Goal: Information Seeking & Learning: Find specific fact

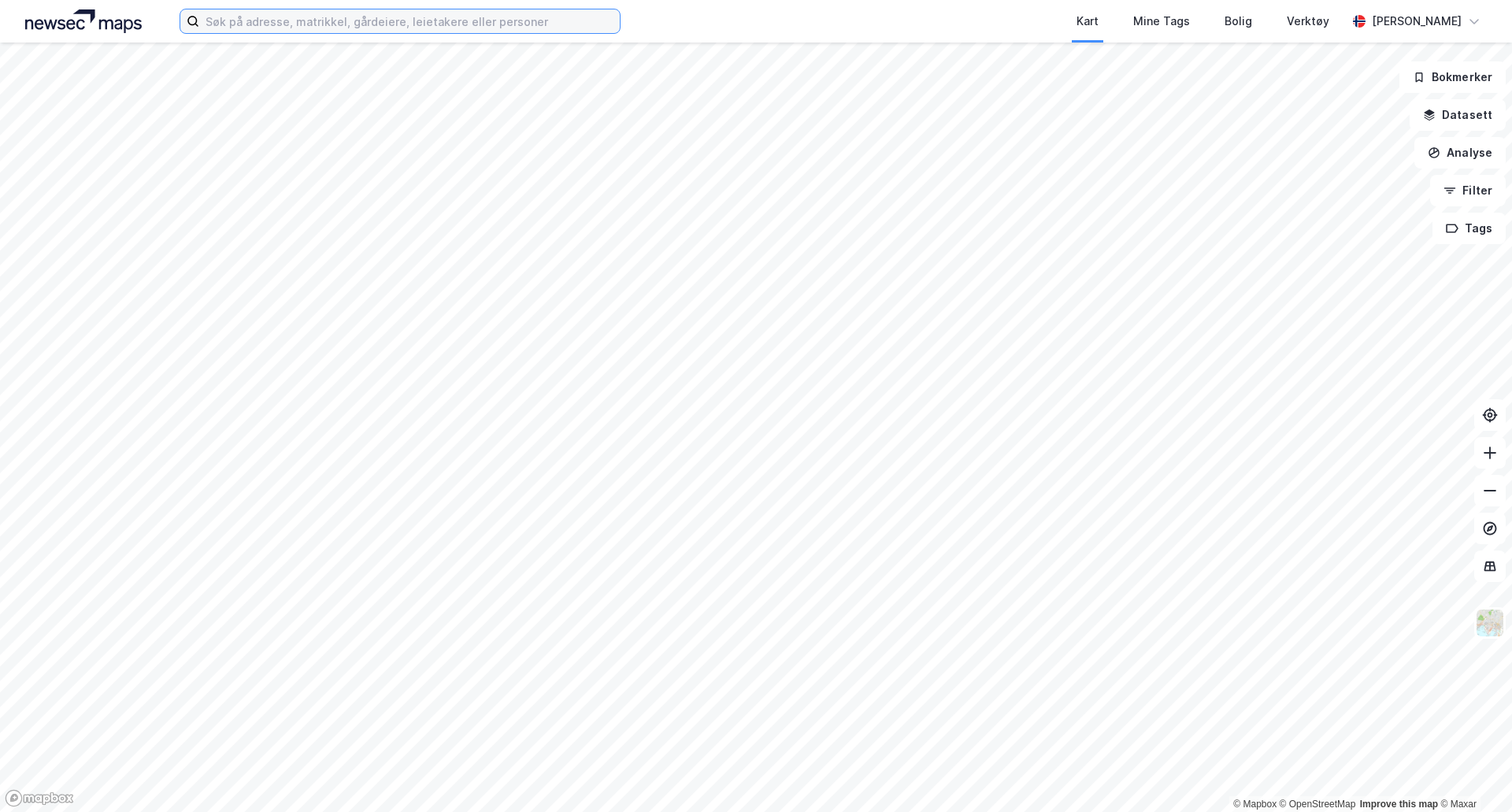
click at [494, 28] on input at bounding box center [409, 21] width 420 height 24
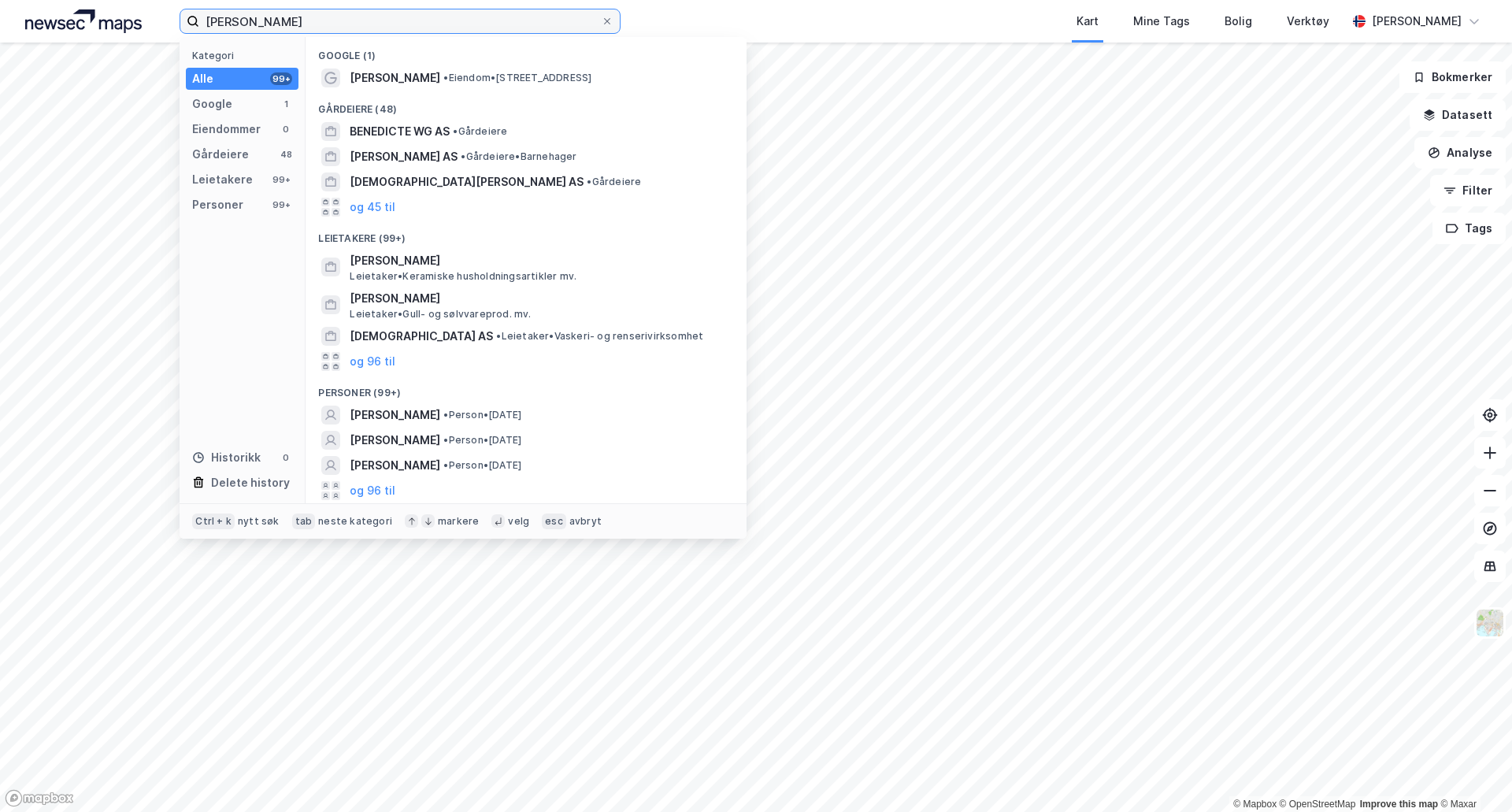
type input "[PERSON_NAME]"
click at [474, 406] on div "[PERSON_NAME] • Person • [DATE]" at bounding box center [540, 415] width 381 height 19
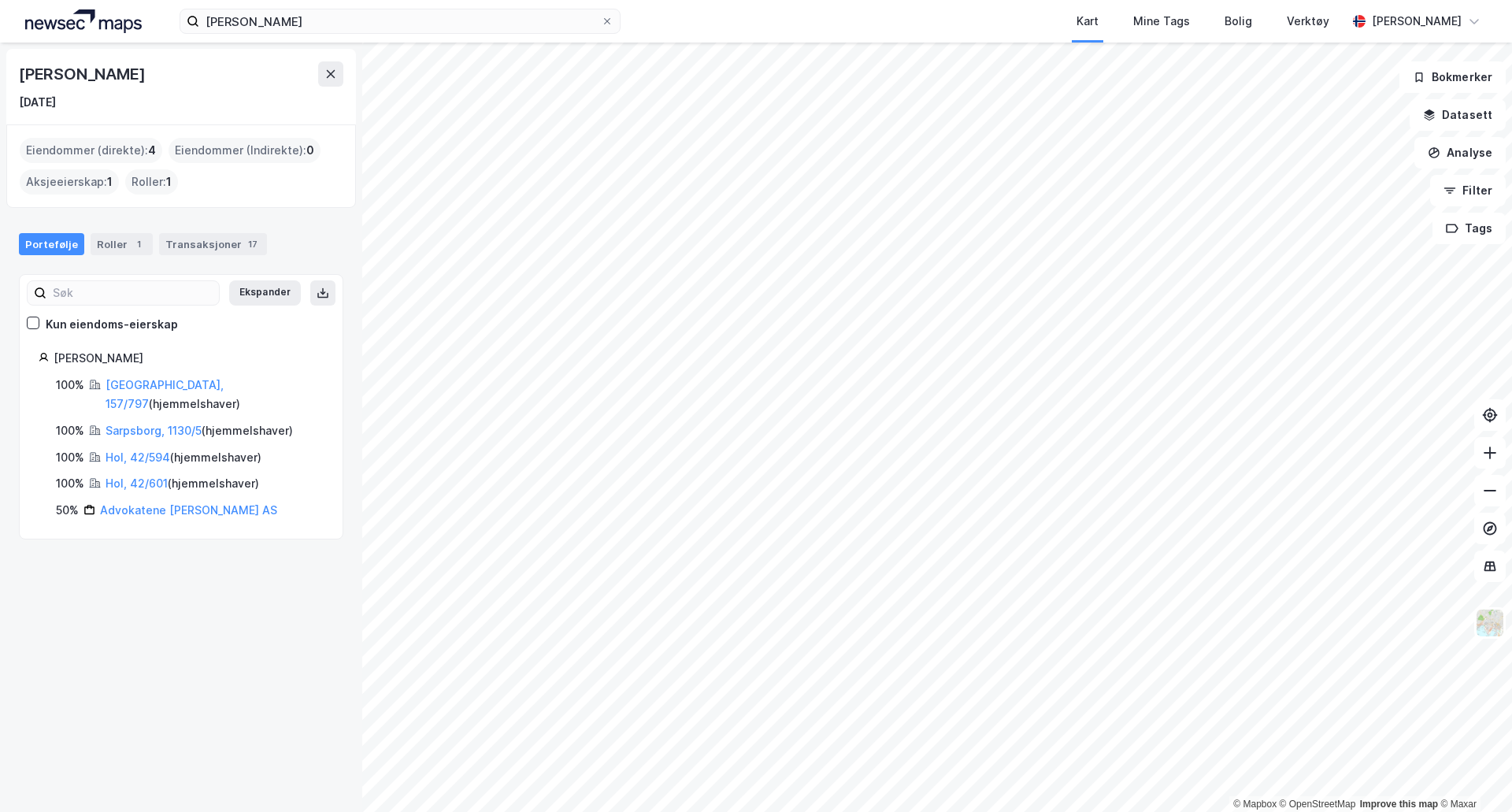
click at [157, 451] on link "Hol, 42/594" at bounding box center [138, 457] width 65 height 14
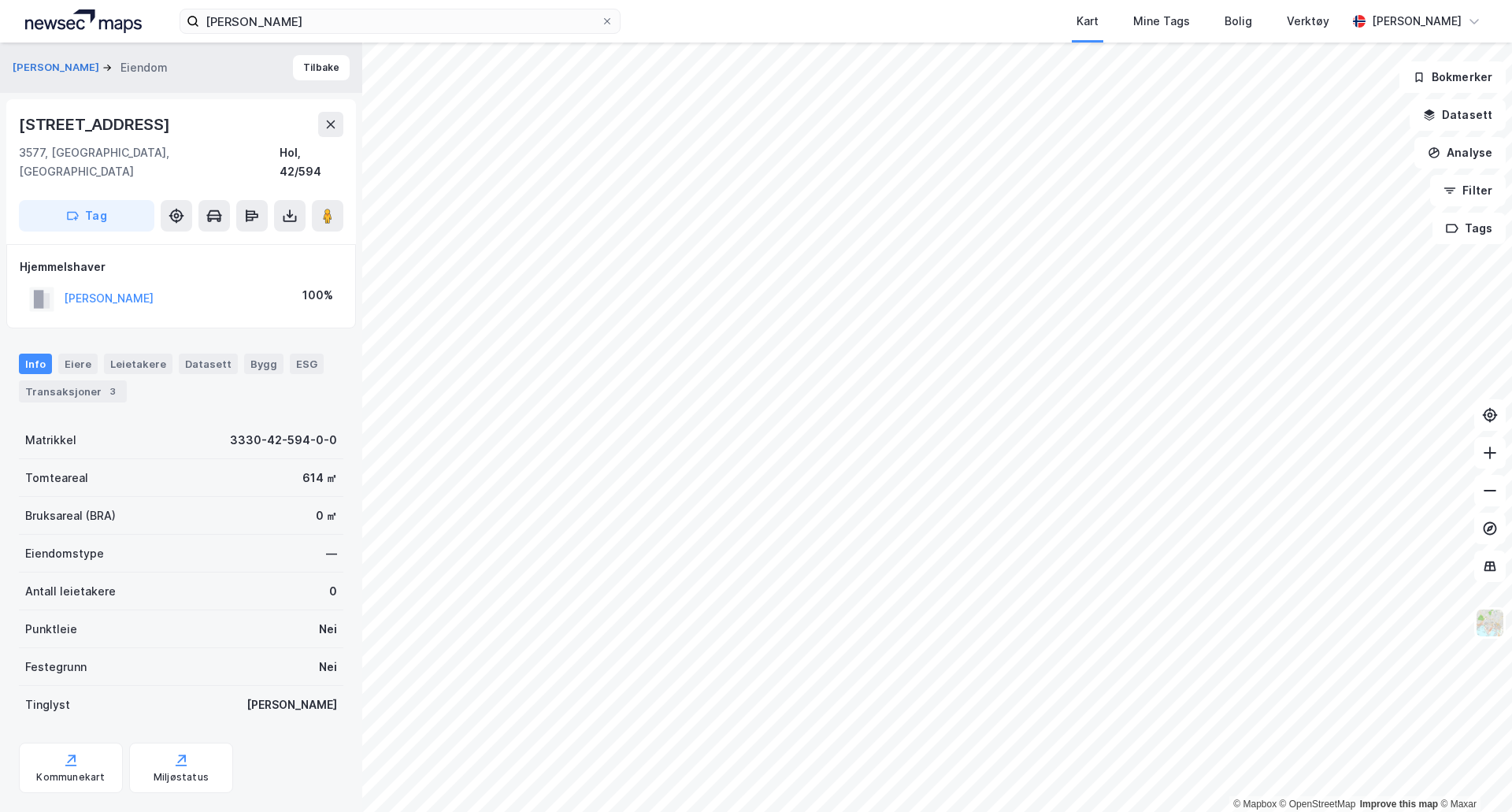
click at [41, 67] on button "[PERSON_NAME]" at bounding box center [57, 68] width 89 height 16
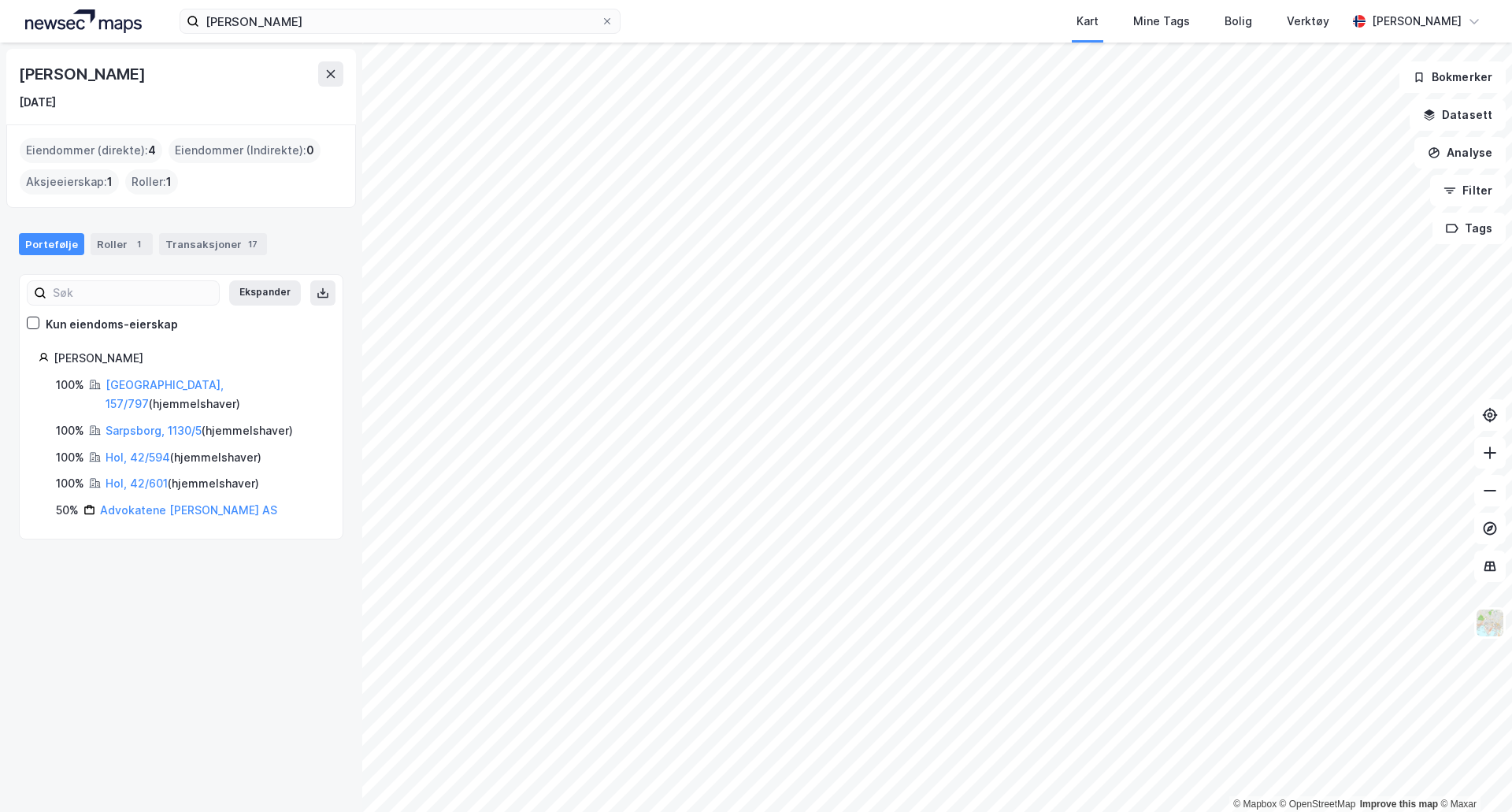
click at [145, 477] on link "Hol, 42/601" at bounding box center [137, 484] width 62 height 14
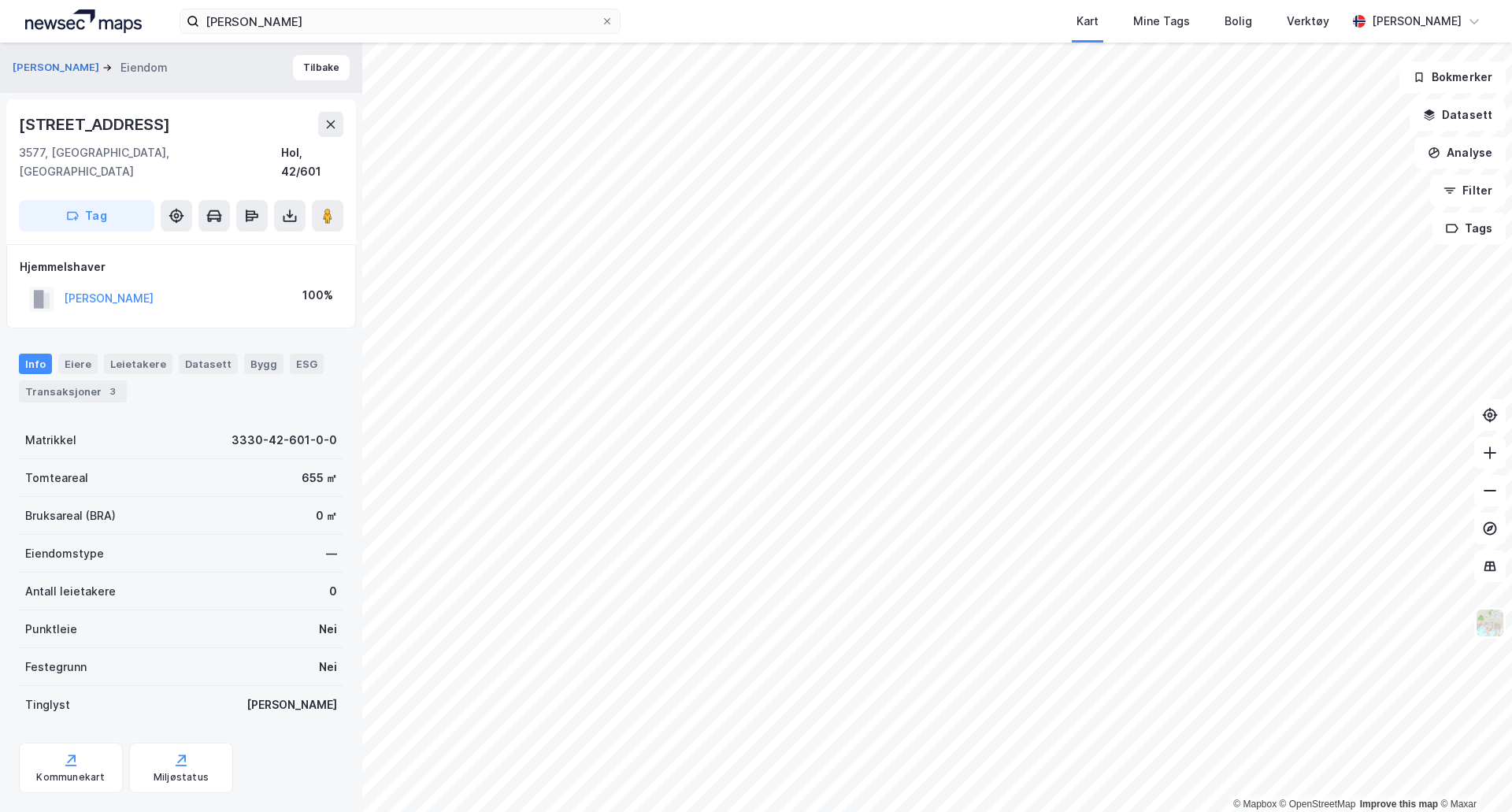
click at [61, 77] on div "[PERSON_NAME]" at bounding box center [181, 68] width 362 height 51
click at [72, 65] on button "[PERSON_NAME]" at bounding box center [57, 68] width 89 height 16
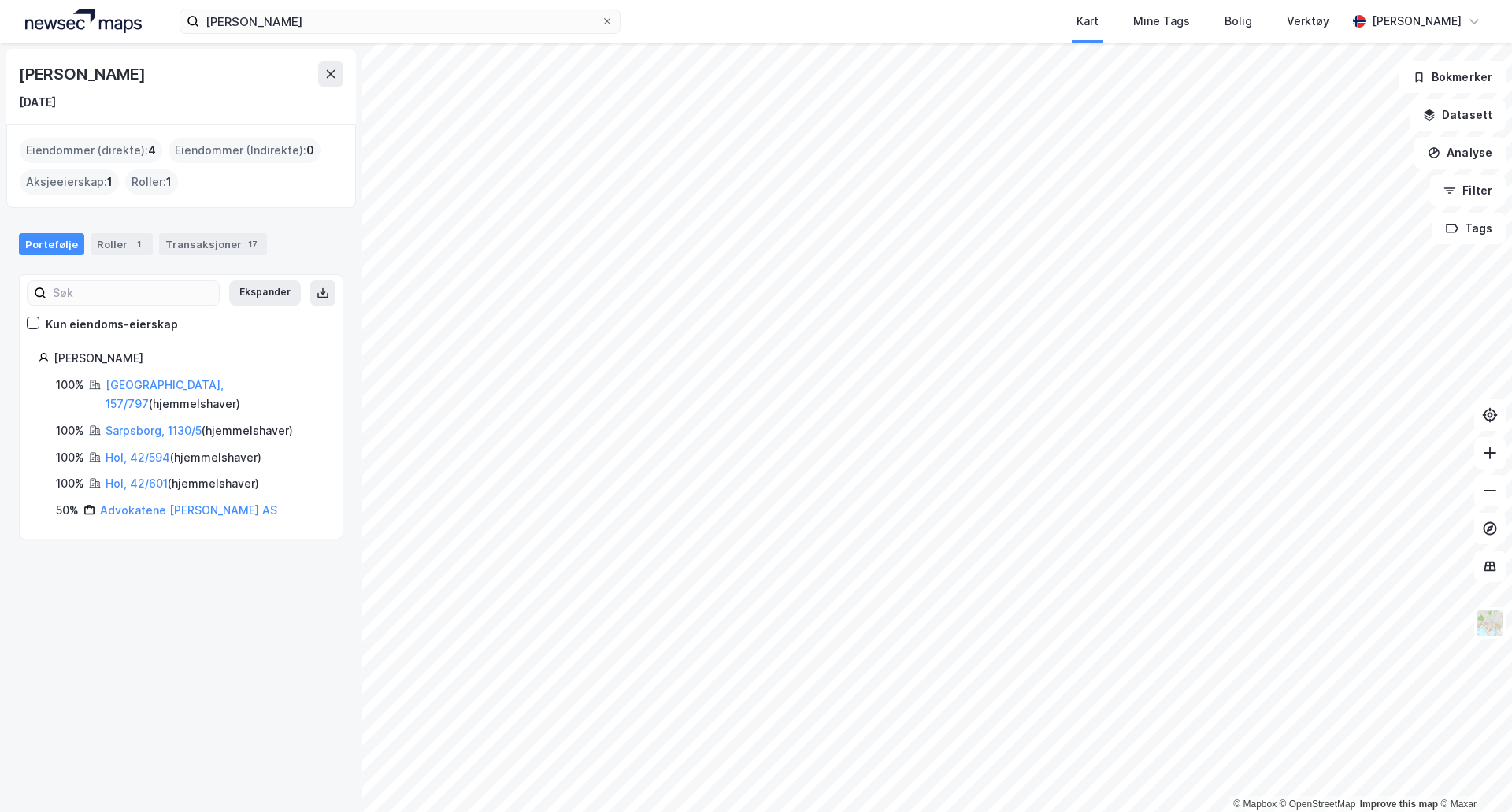
click at [139, 424] on link "Sarpsborg, 1130/5" at bounding box center [154, 430] width 96 height 14
click at [124, 382] on link "[GEOGRAPHIC_DATA], 157/797" at bounding box center [165, 394] width 118 height 32
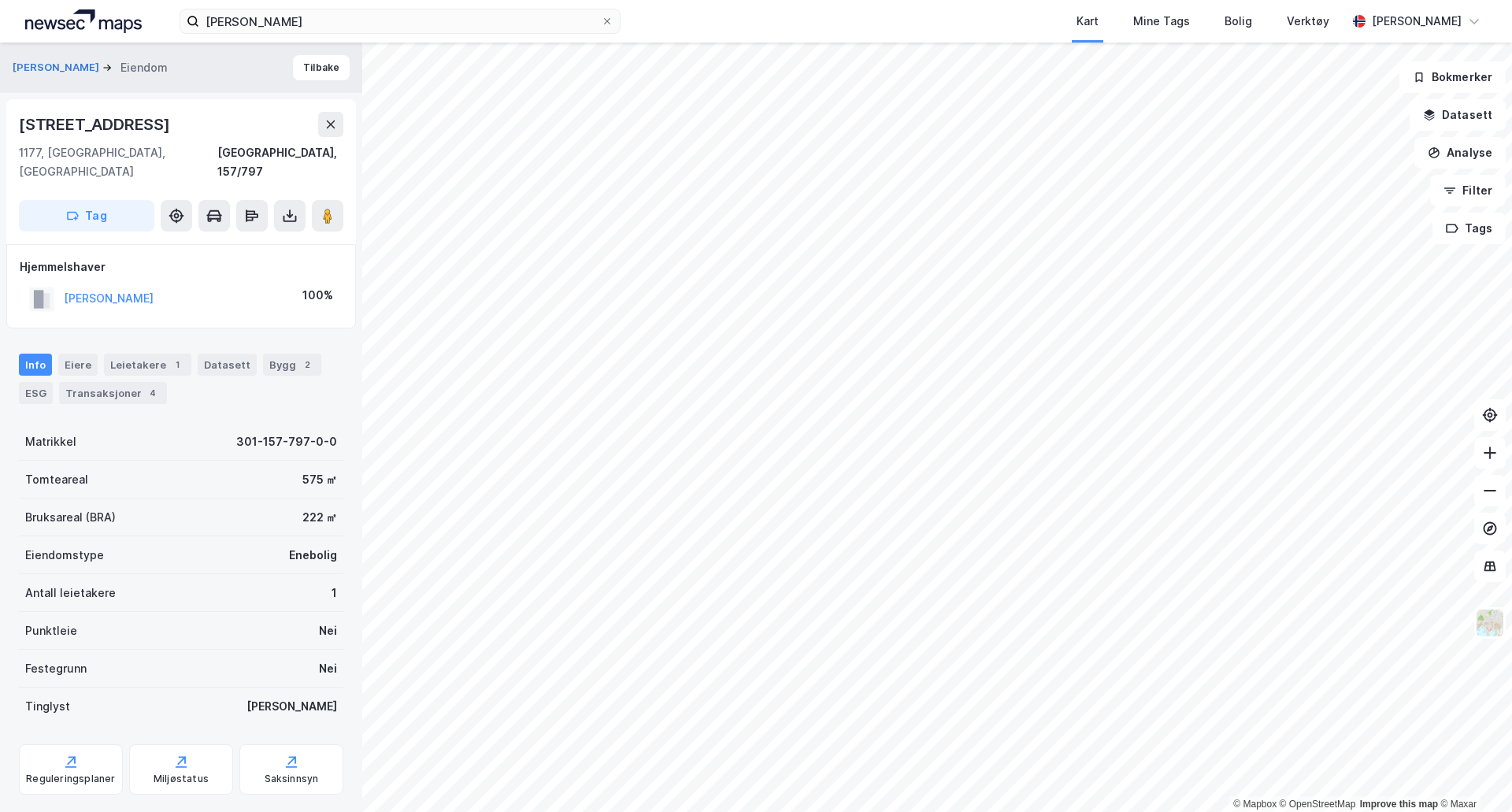
click at [0, 0] on button "[PERSON_NAME]" at bounding box center [0, 0] width 0 height 0
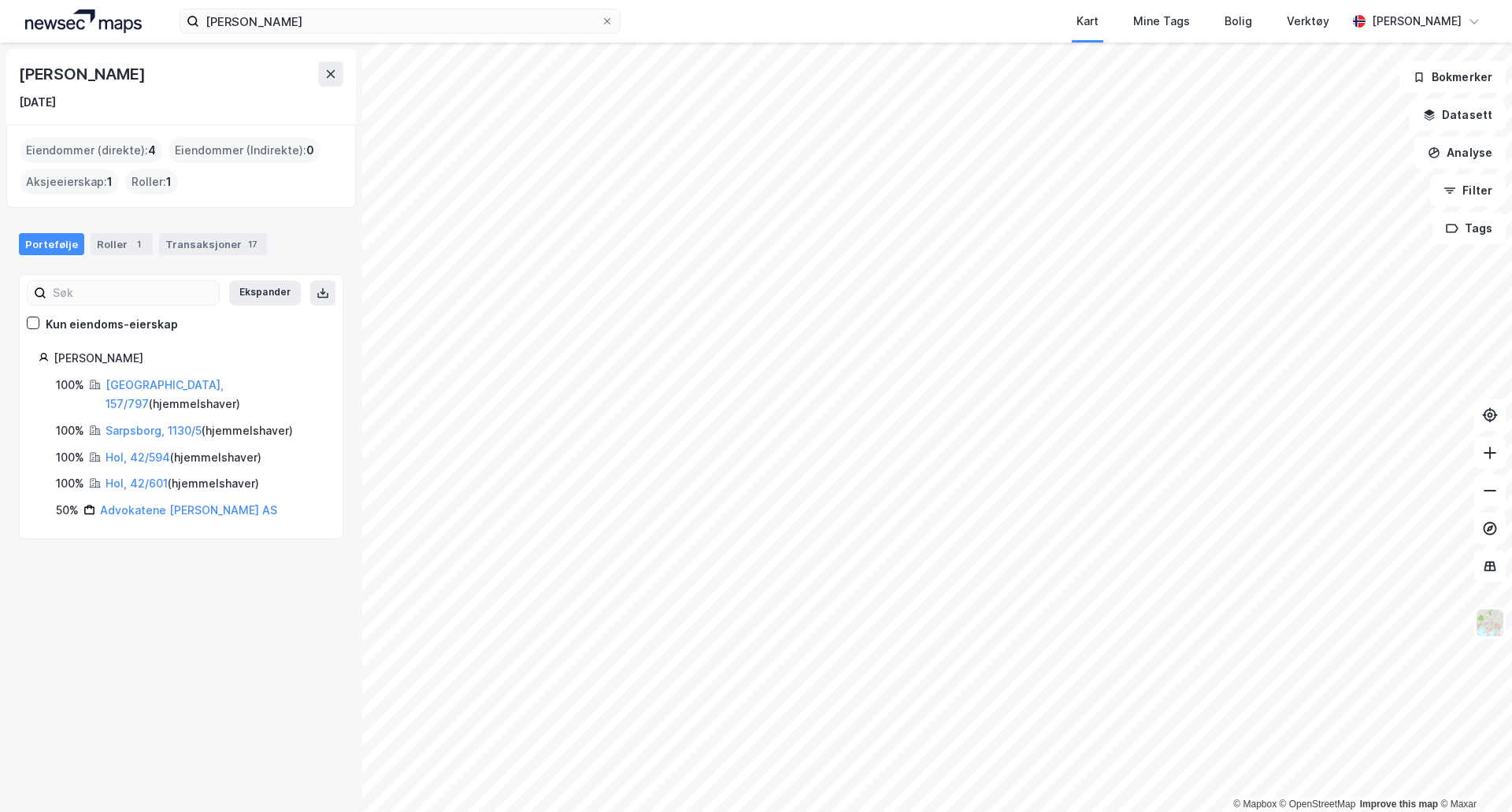
click at [129, 451] on link "Hol, 42/594" at bounding box center [138, 457] width 65 height 14
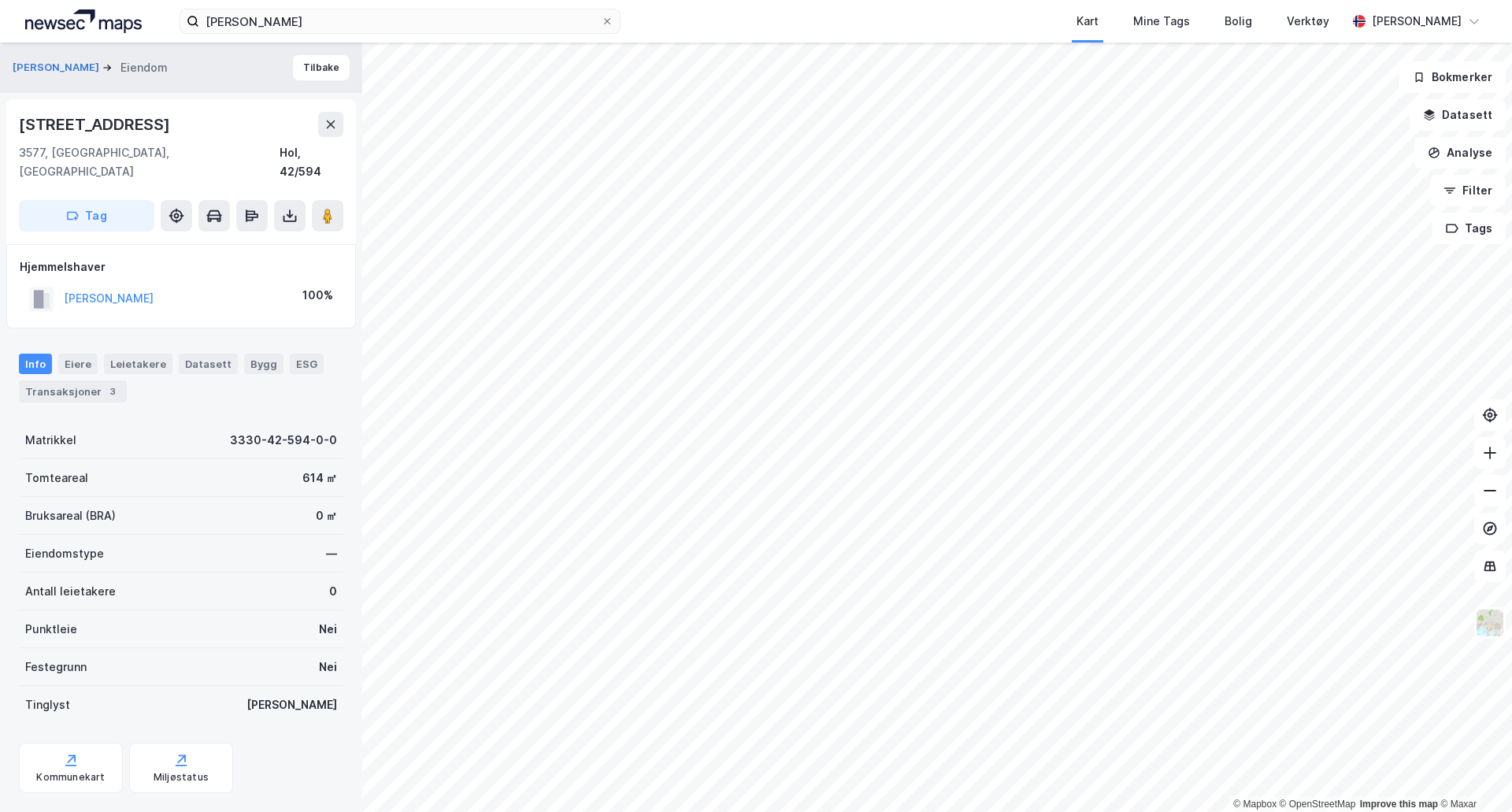
click at [58, 383] on div "Transaksjoner 3" at bounding box center [73, 392] width 108 height 22
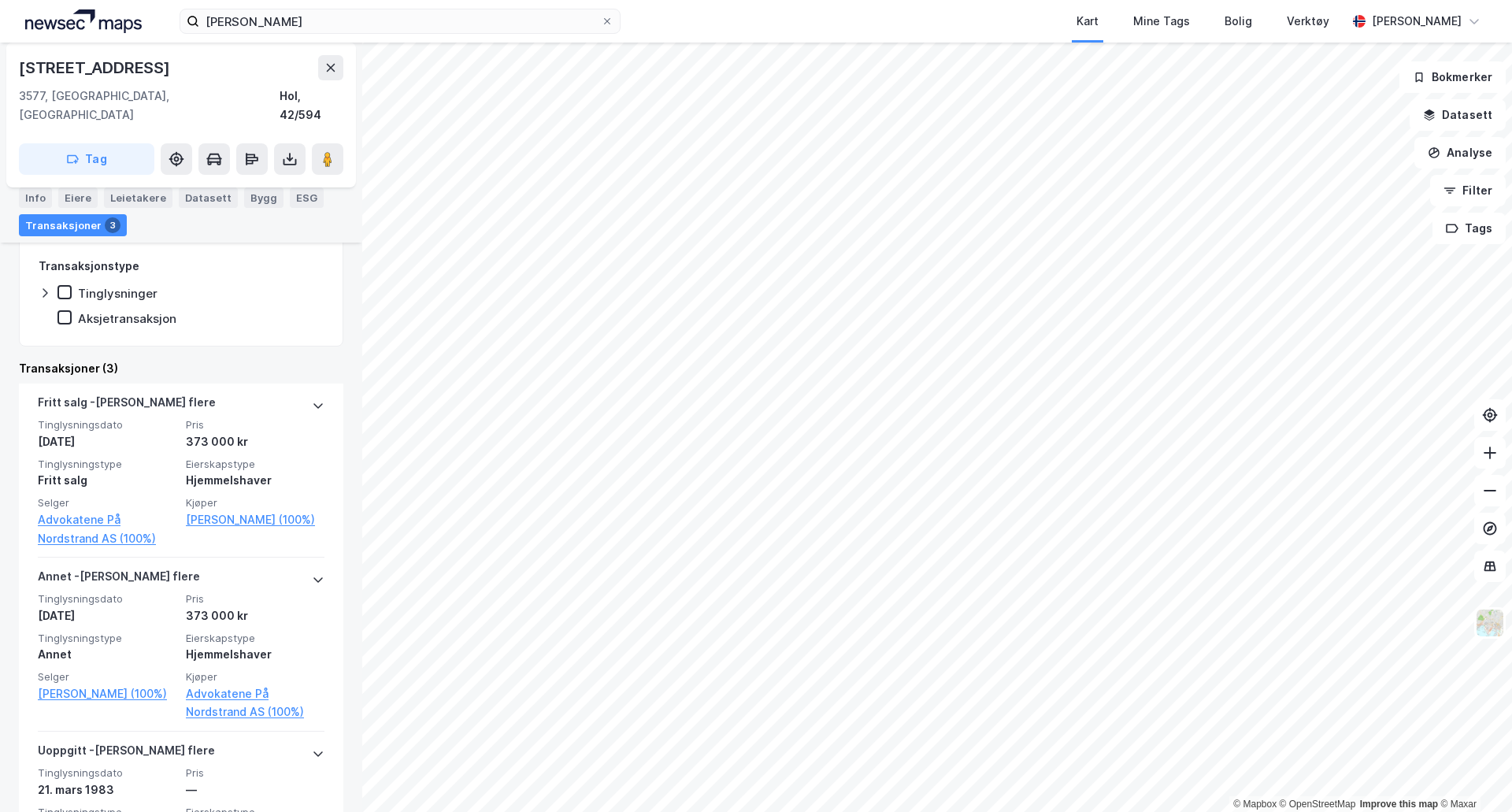
scroll to position [394, 0]
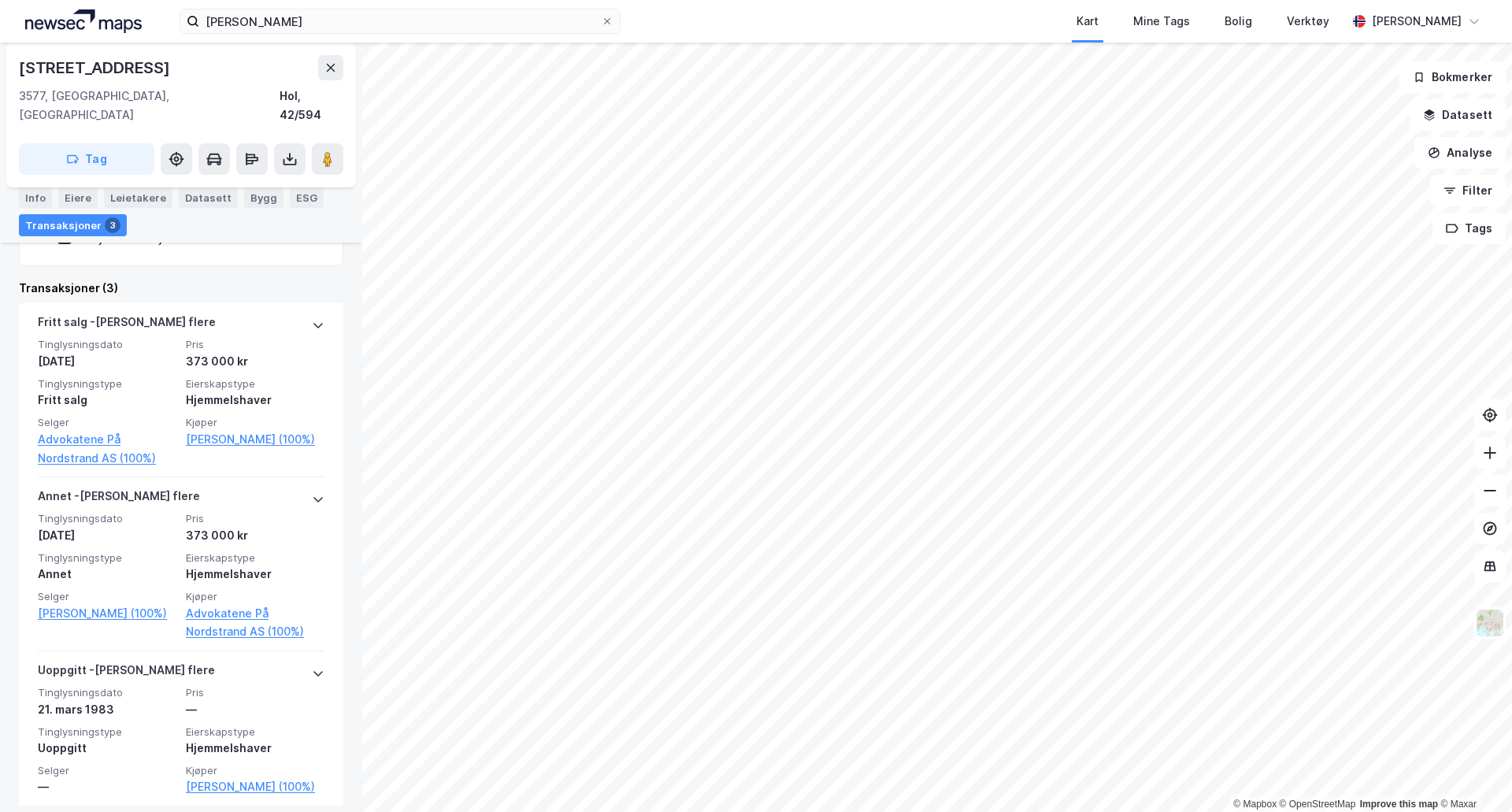
click at [106, 377] on span "Tinglysningstype" at bounding box center [107, 384] width 138 height 14
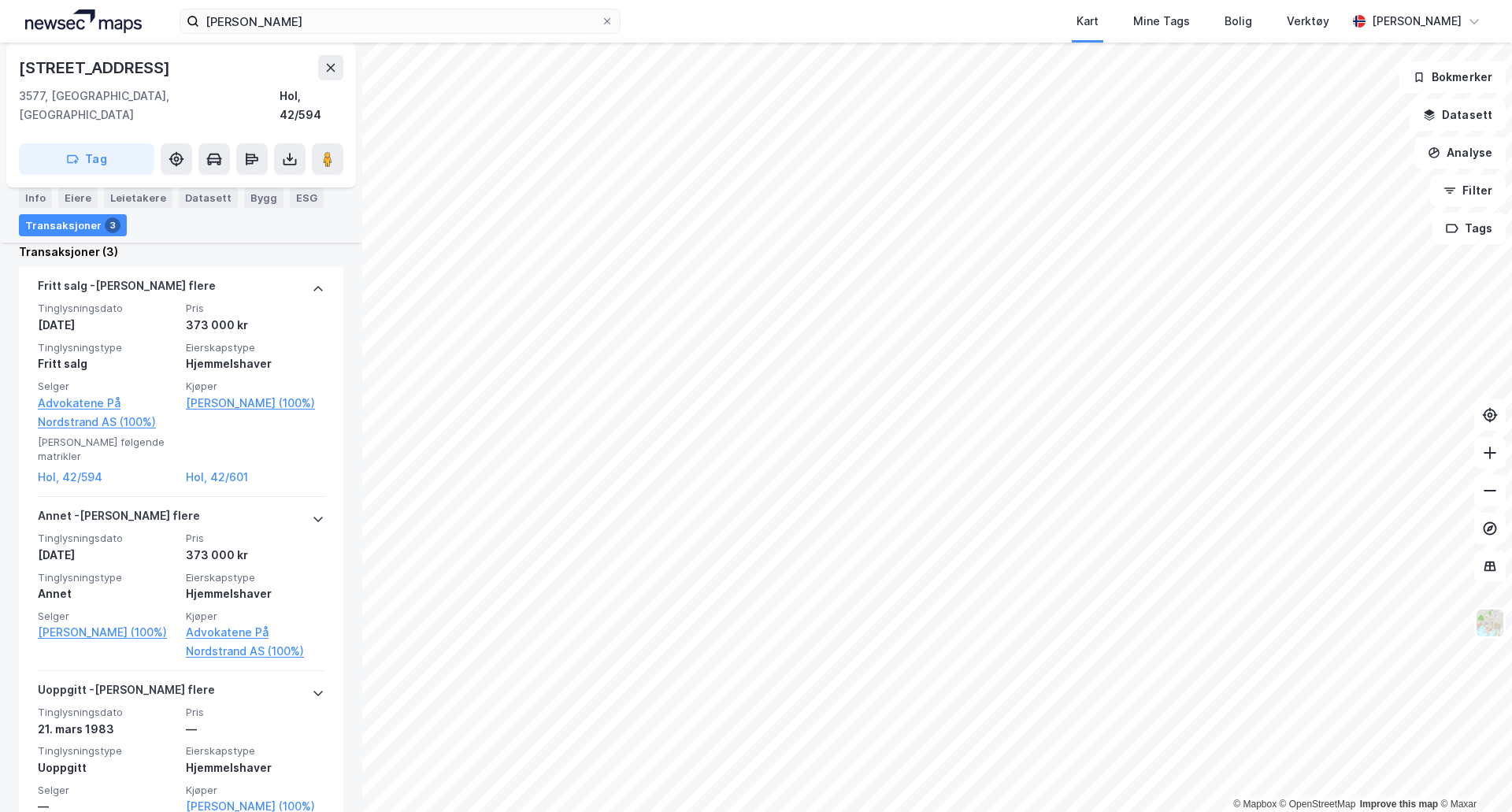
scroll to position [449, 0]
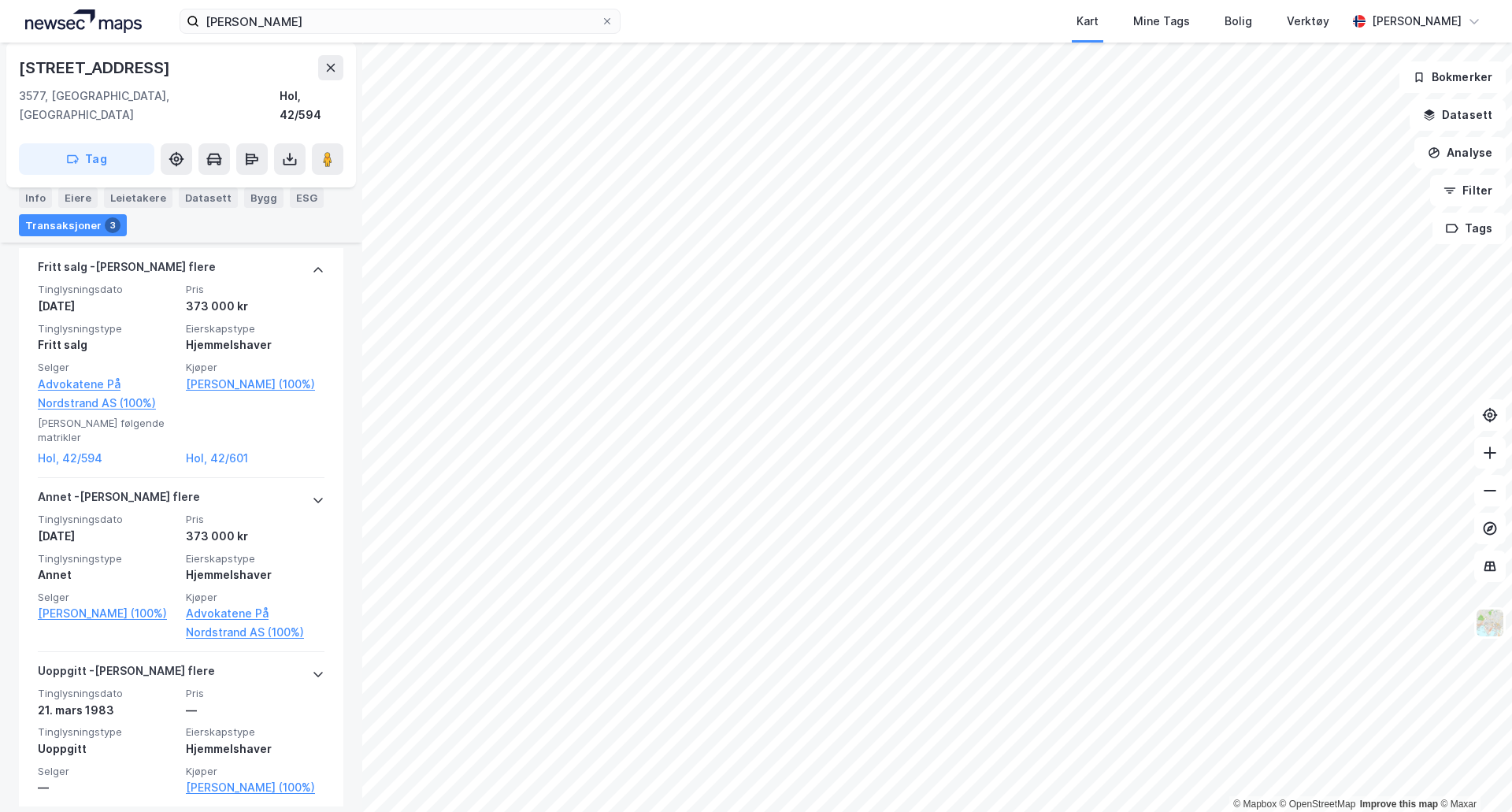
click at [180, 518] on div "Tinglysningsdato [DATE] Pris 373 000 kr Tinglysningstype Annet Eierskapstype Hj…" at bounding box center [181, 577] width 287 height 129
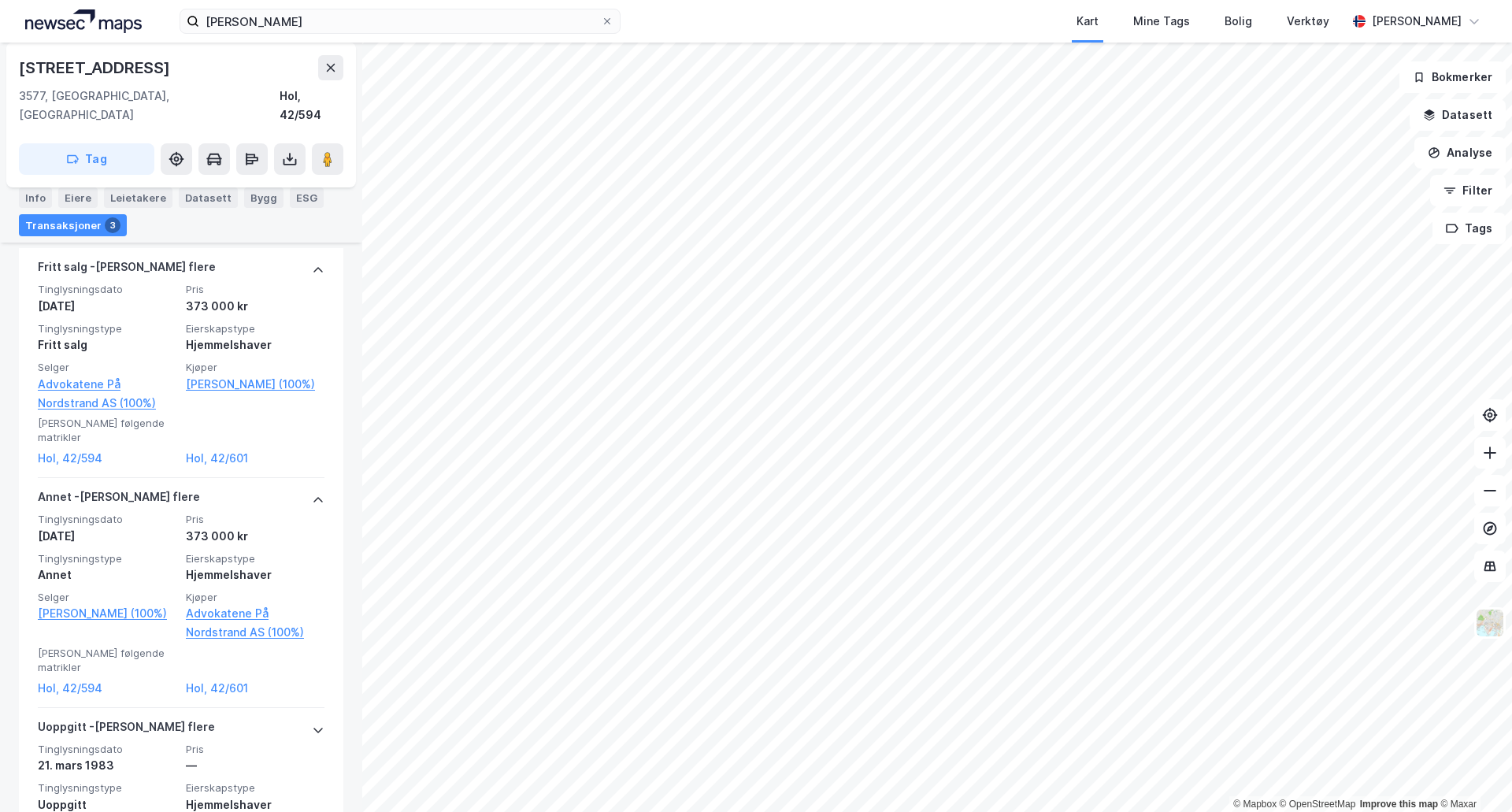
click at [140, 527] on div "[DATE]" at bounding box center [107, 536] width 138 height 19
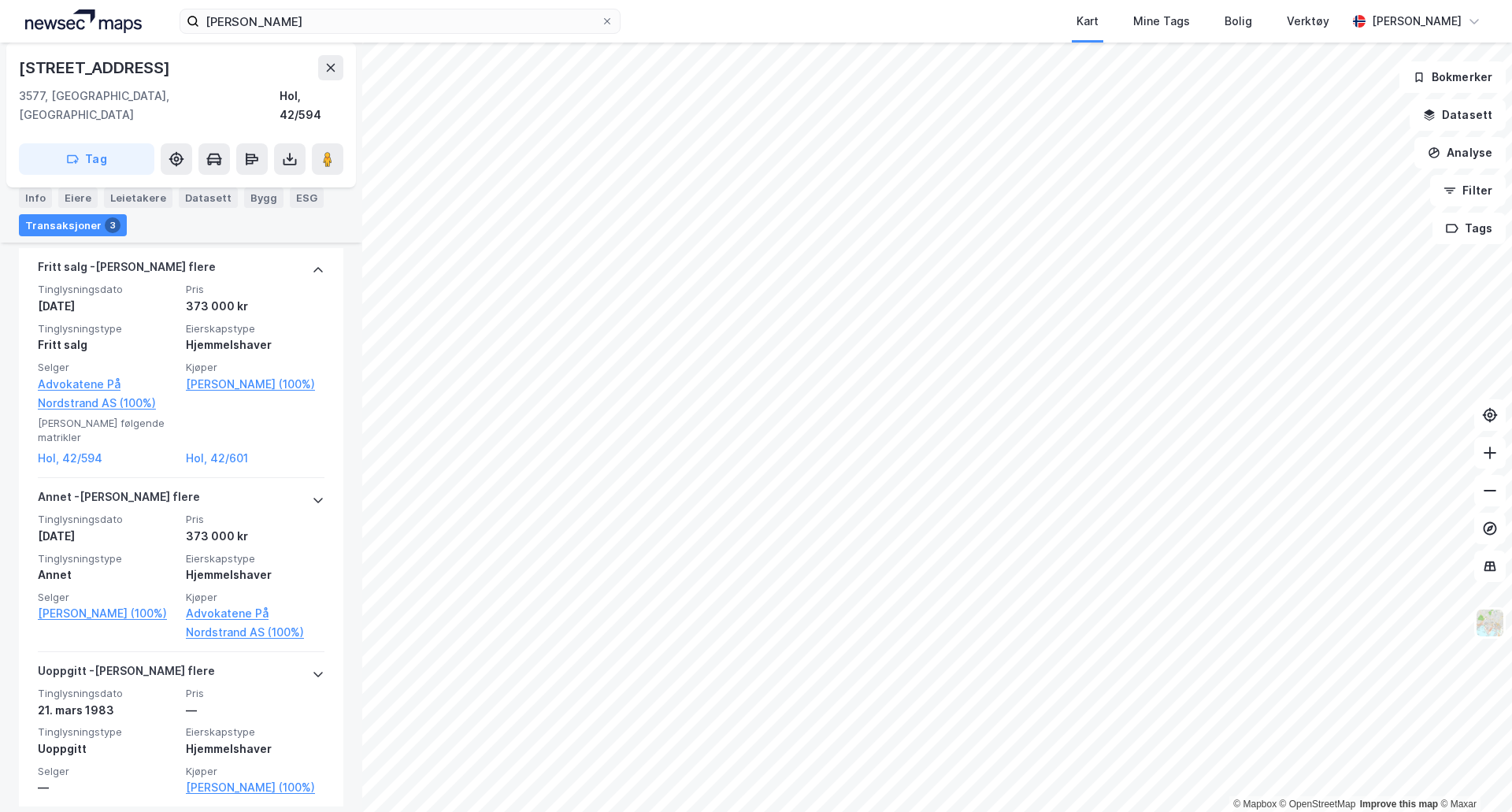
click at [134, 513] on span "Tinglysningsdato" at bounding box center [107, 520] width 138 height 14
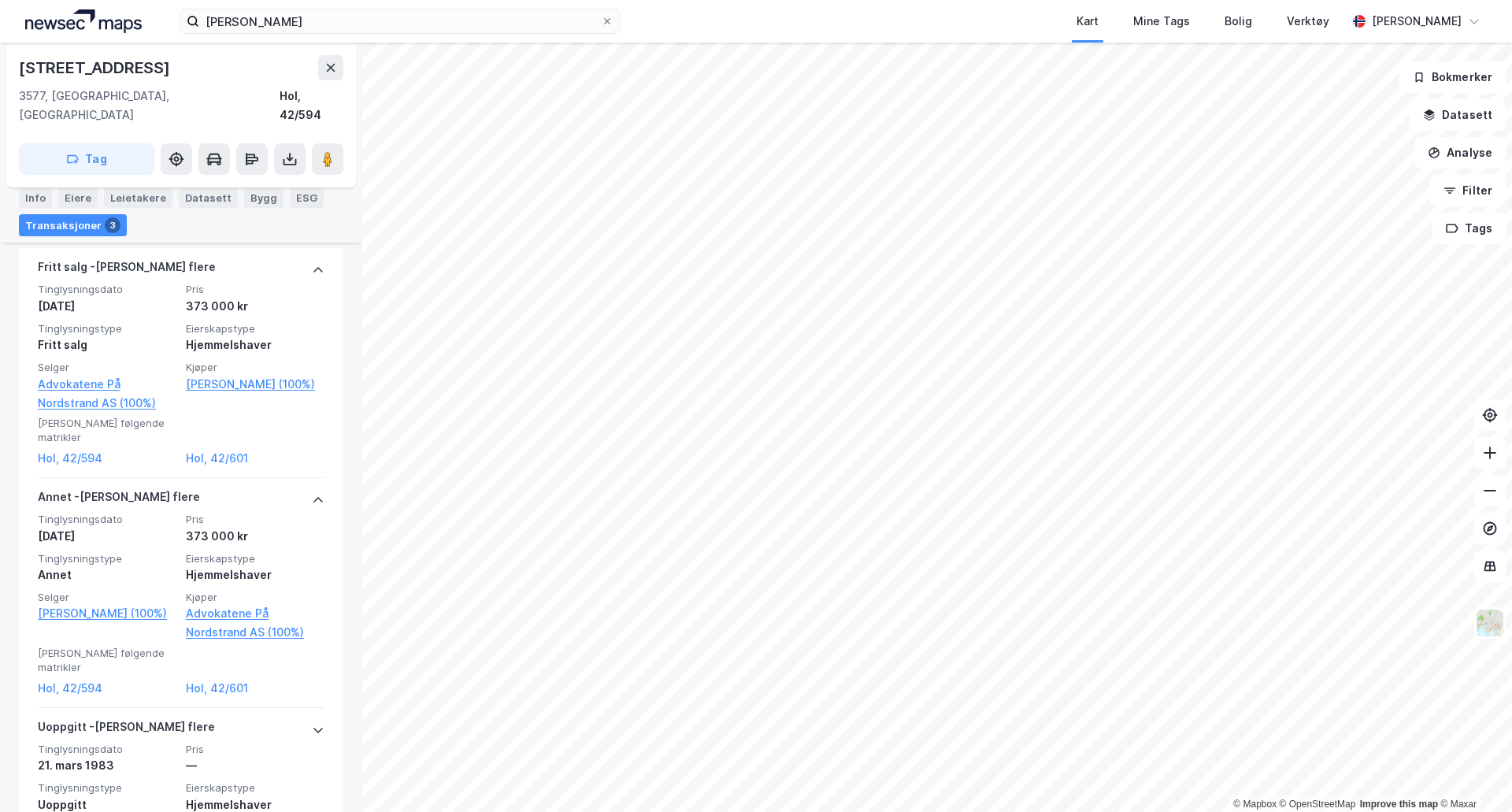
click at [211, 488] on div "[PERSON_NAME] flere" at bounding box center [181, 501] width 287 height 25
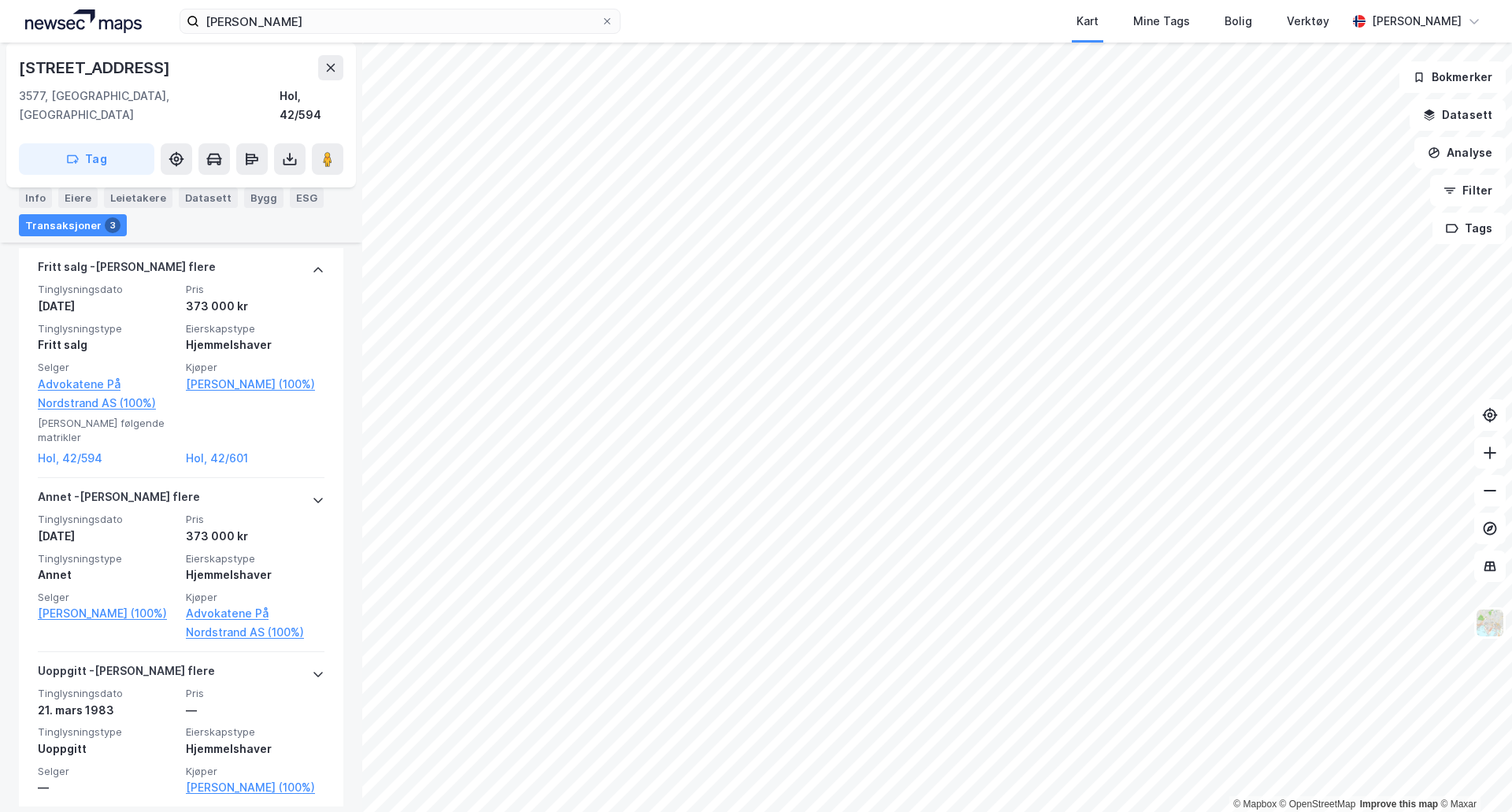
click at [147, 488] on div "[PERSON_NAME] flere" at bounding box center [181, 501] width 287 height 25
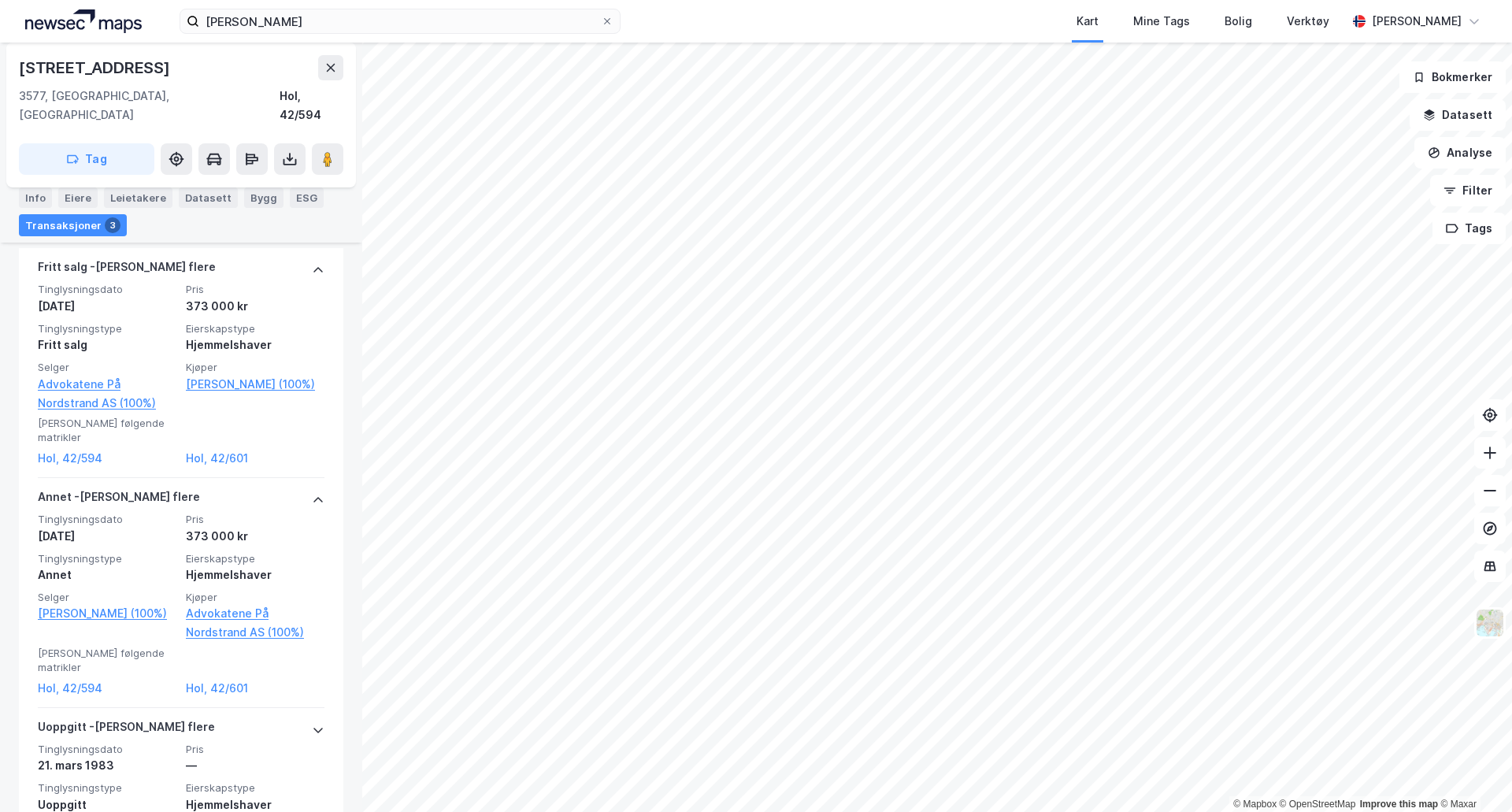
click at [108, 513] on span "Tinglysningsdato" at bounding box center [107, 520] width 138 height 14
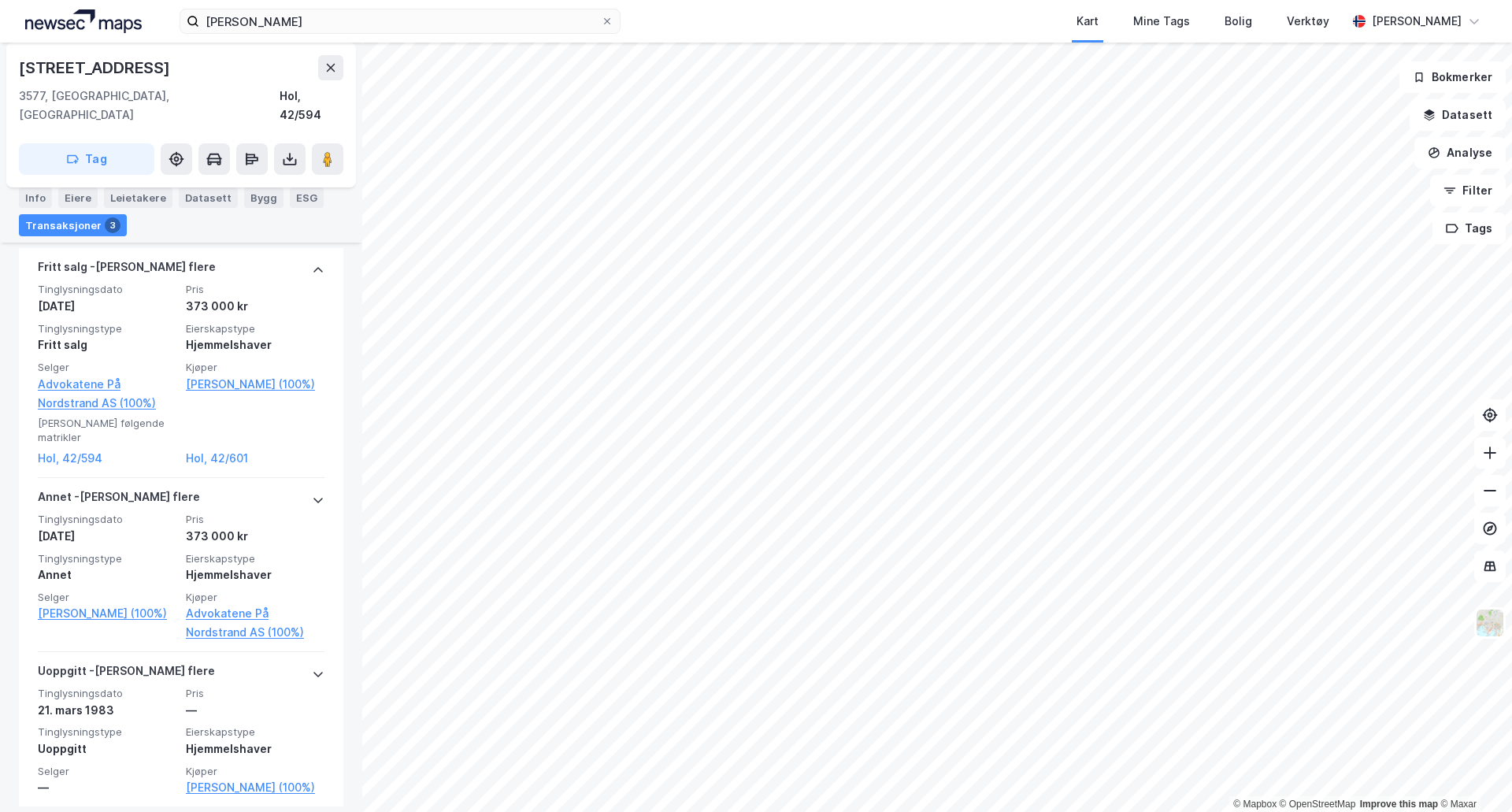
click at [147, 513] on span "Tinglysningsdato" at bounding box center [107, 520] width 138 height 14
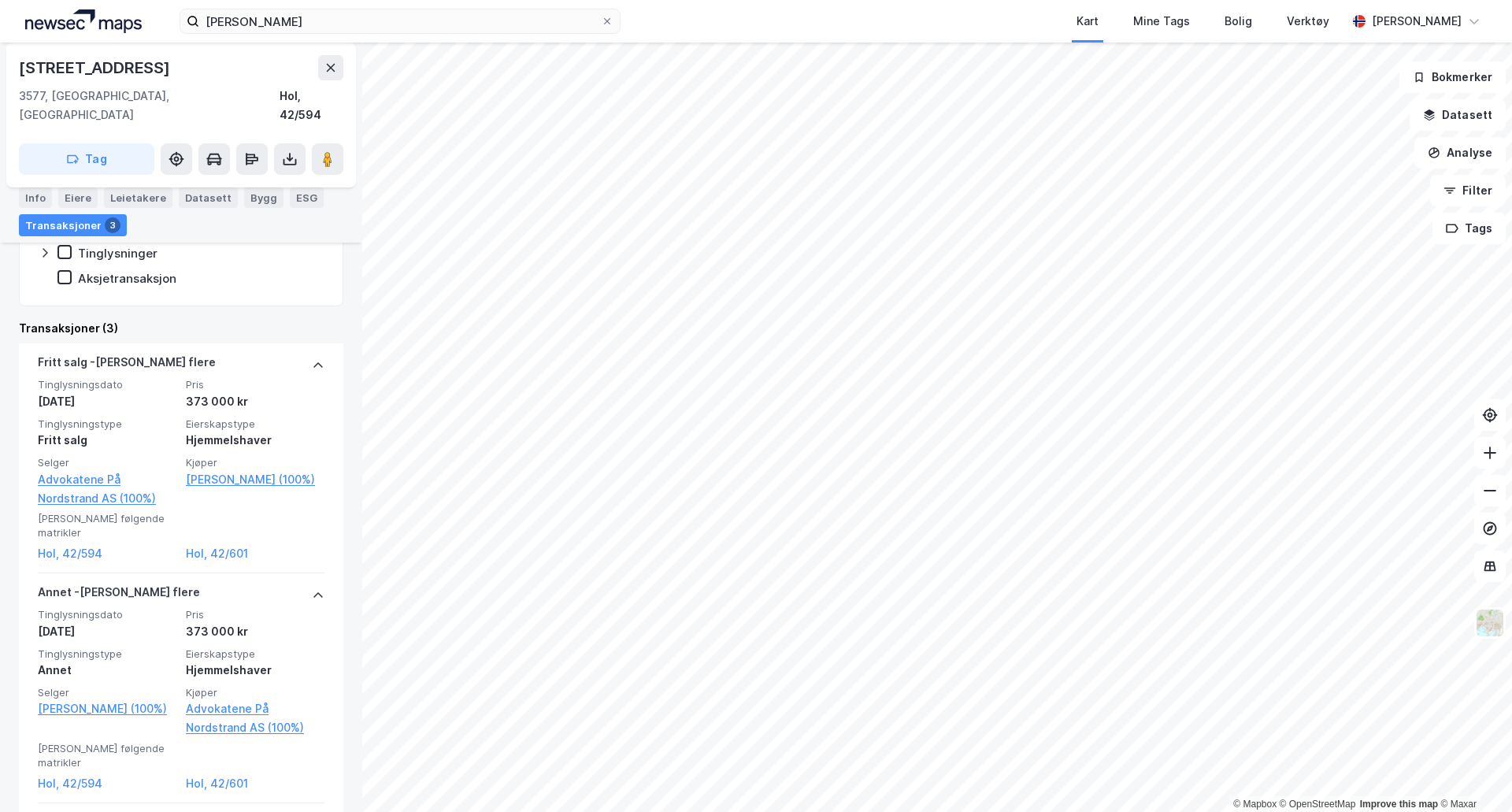
scroll to position [317, 0]
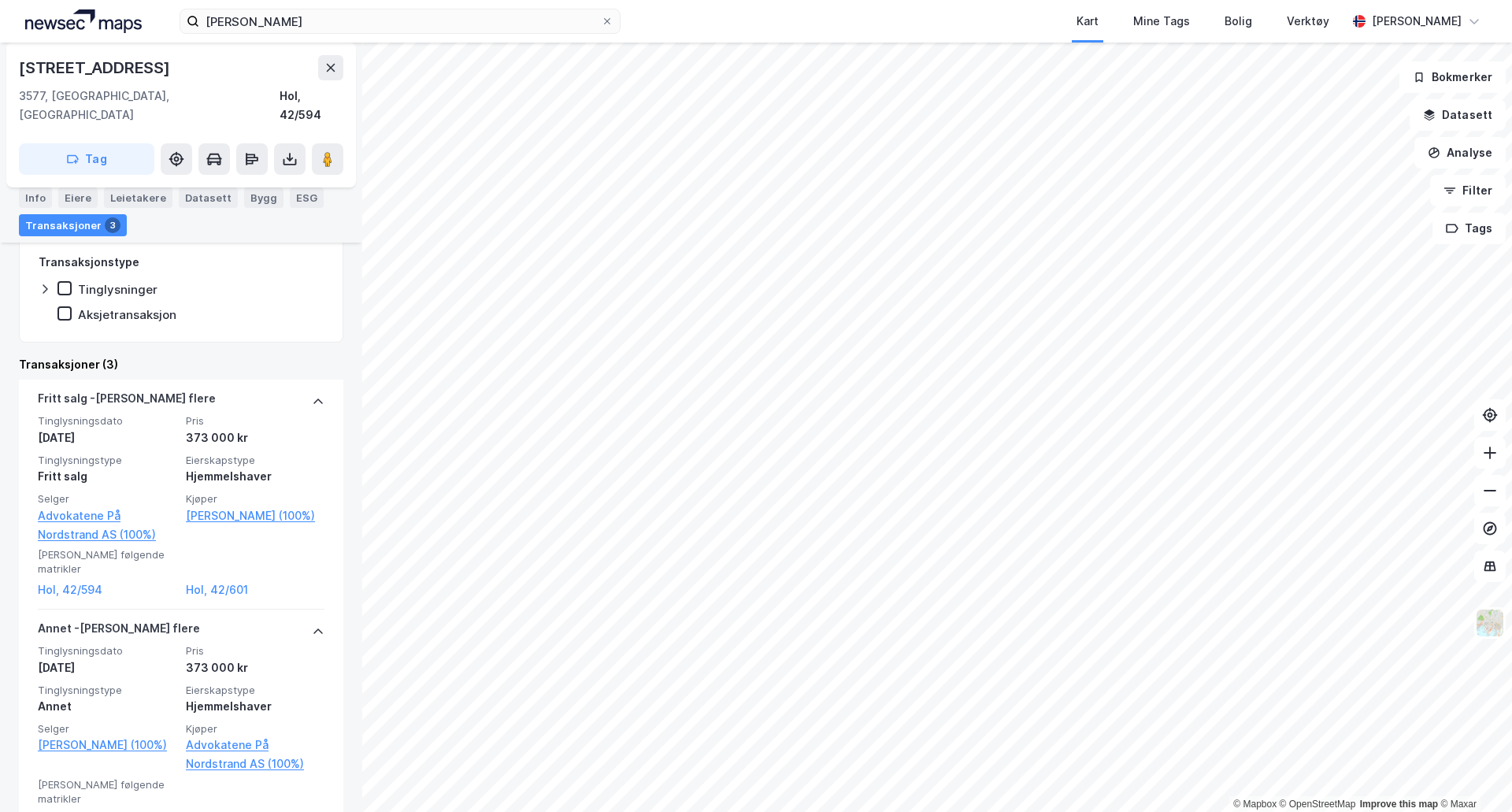
click at [136, 414] on span "Tinglysningsdato" at bounding box center [107, 421] width 138 height 14
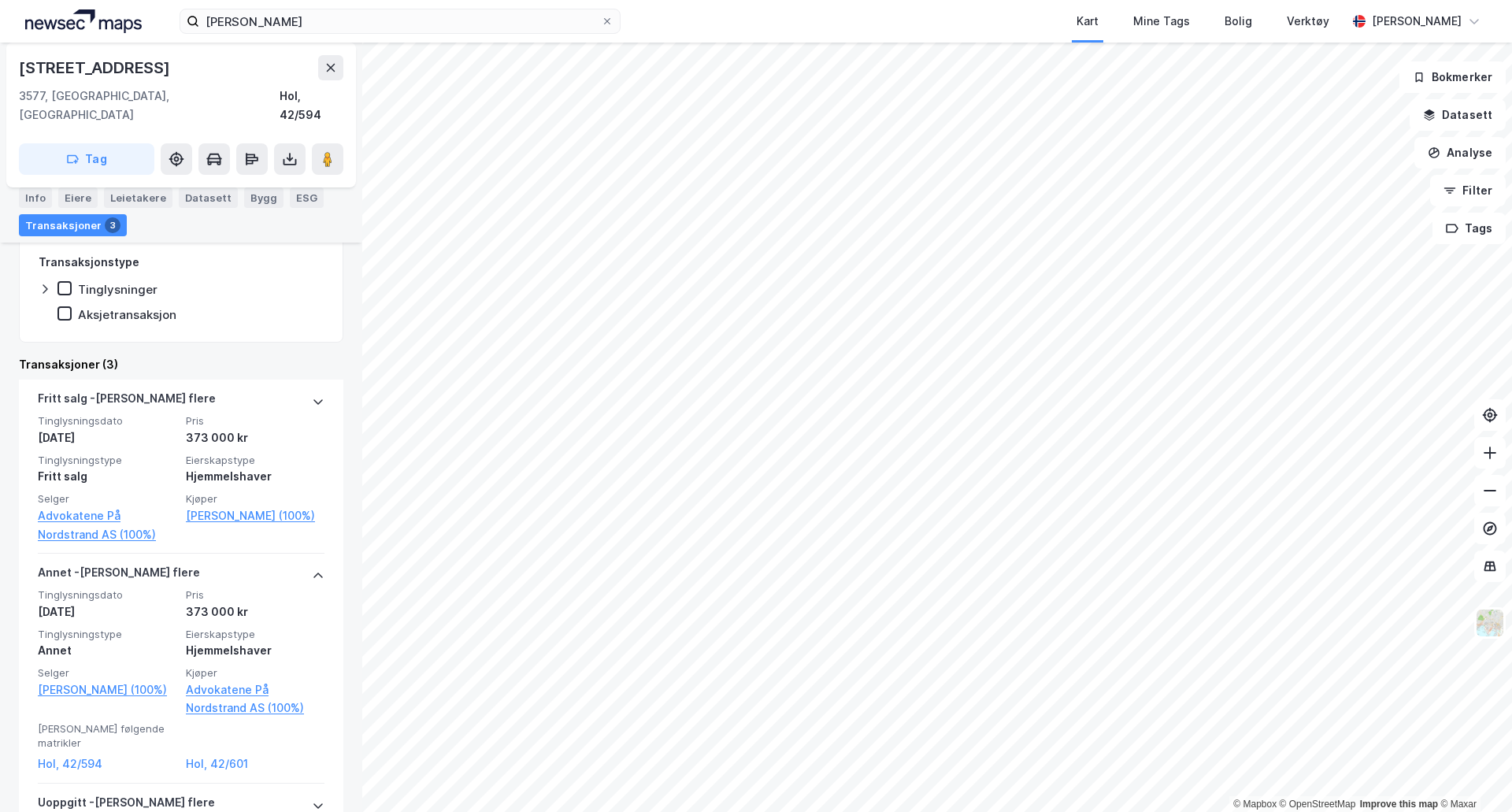
click at [136, 414] on span "Tinglysningsdato" at bounding box center [107, 421] width 138 height 14
